Goal: Find specific page/section: Find specific page/section

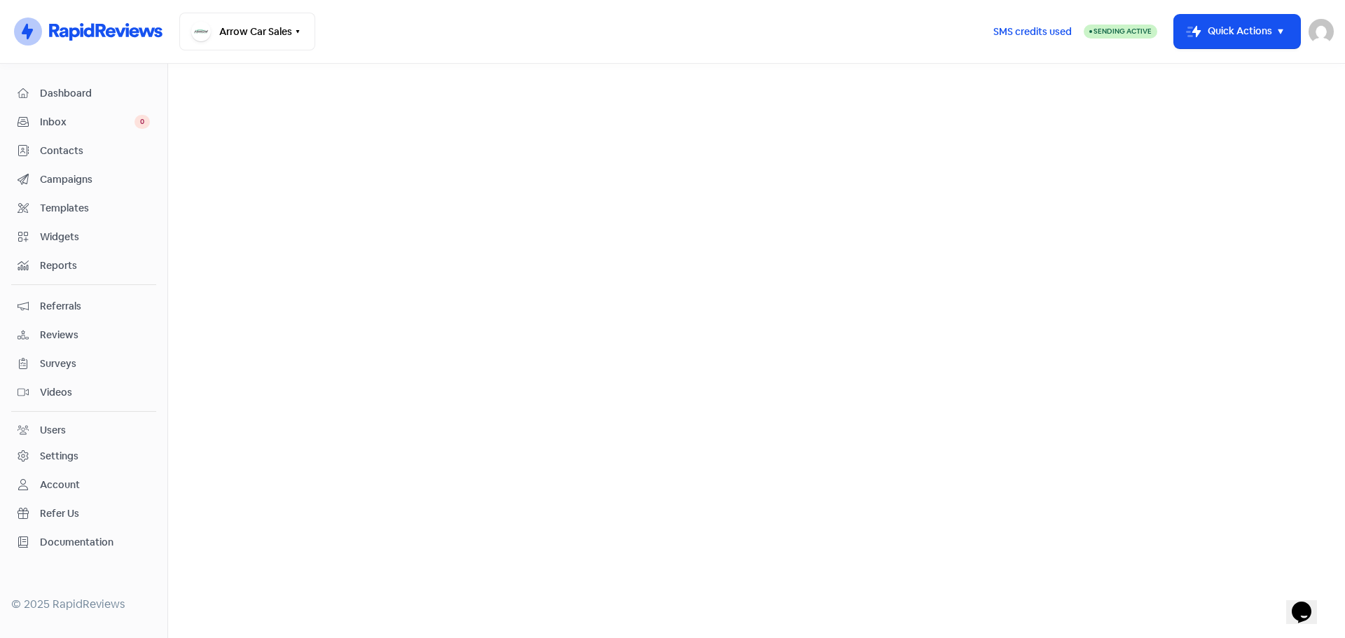
click at [64, 333] on span "Reviews" at bounding box center [95, 335] width 110 height 15
click at [448, 80] on link "Reviews" at bounding box center [443, 80] width 43 height 17
